Goal: Find specific page/section: Find specific page/section

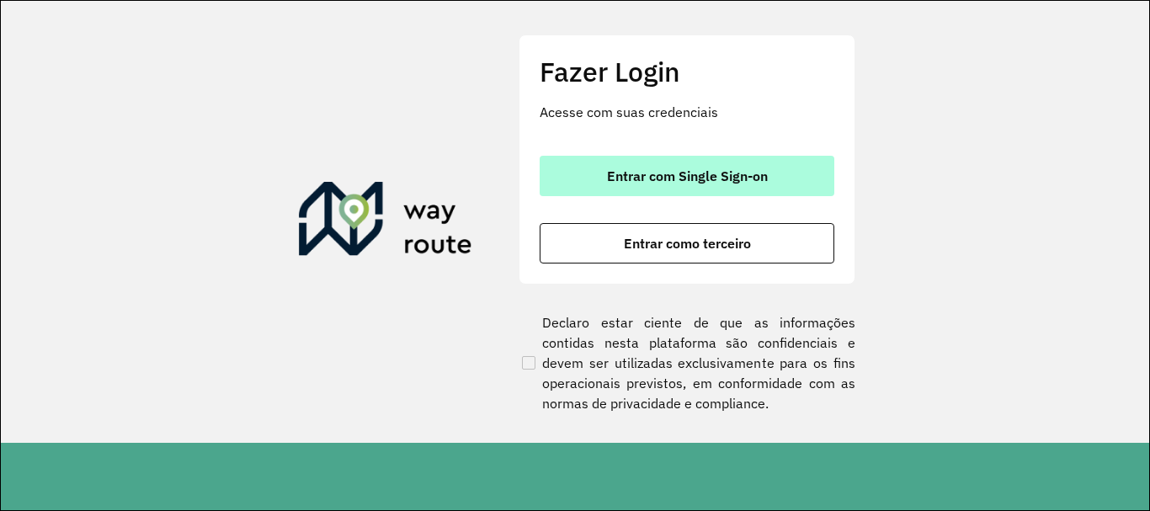
click at [660, 179] on span "Entrar com Single Sign-on" at bounding box center [687, 175] width 161 height 13
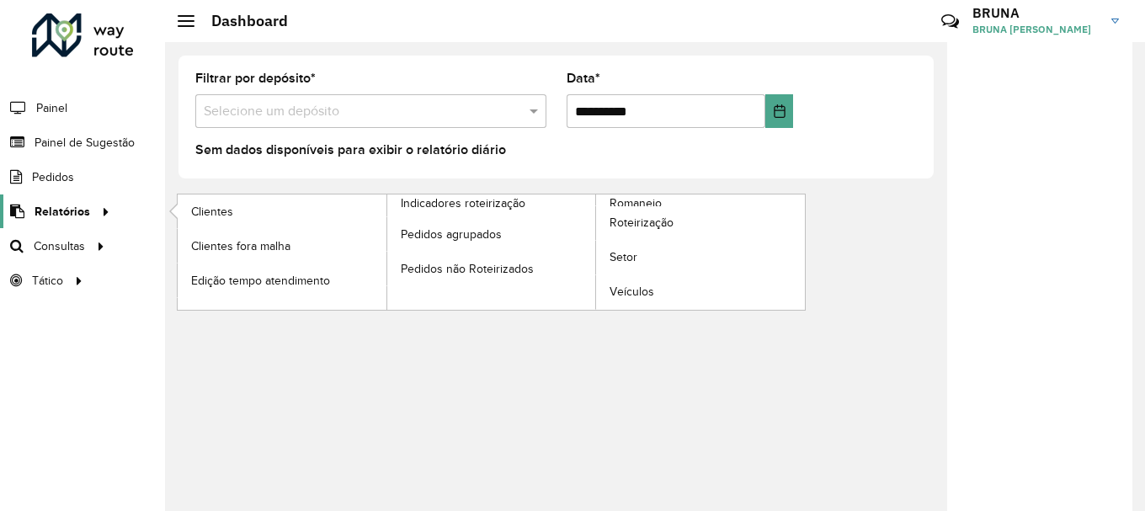
click at [22, 221] on link "Relatórios" at bounding box center [57, 211] width 115 height 34
click at [617, 200] on span "Romaneio" at bounding box center [637, 203] width 55 height 18
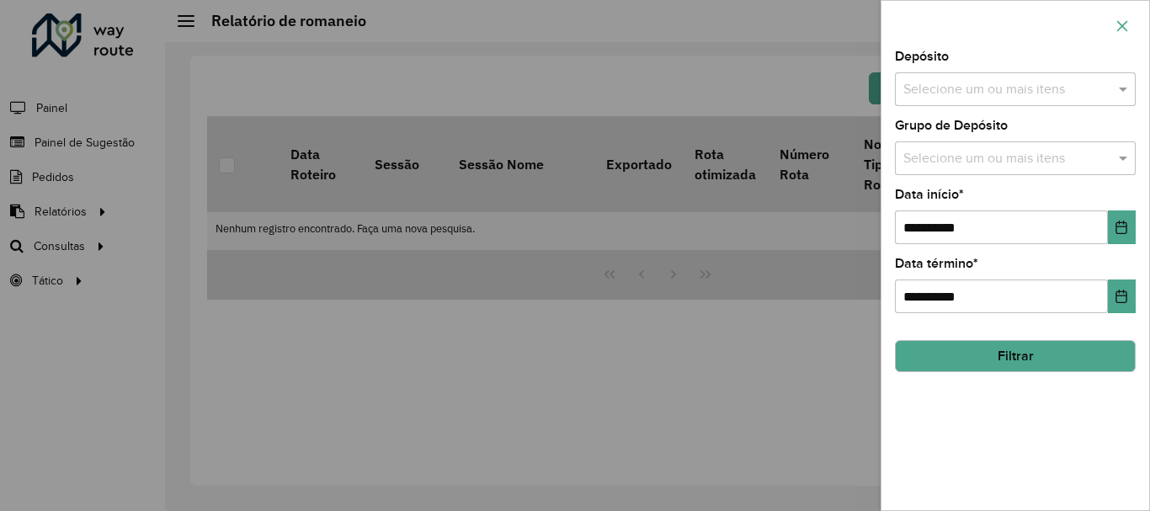
click at [1123, 18] on button "button" at bounding box center [1122, 26] width 27 height 27
